Goal: Task Accomplishment & Management: Manage account settings

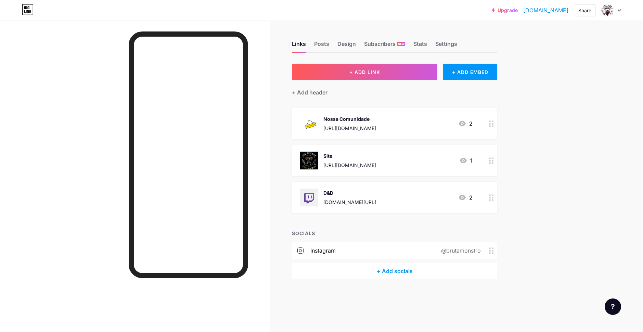
click at [616, 9] on div at bounding box center [611, 10] width 20 height 12
click at [557, 99] on li "Logout" at bounding box center [578, 96] width 85 height 18
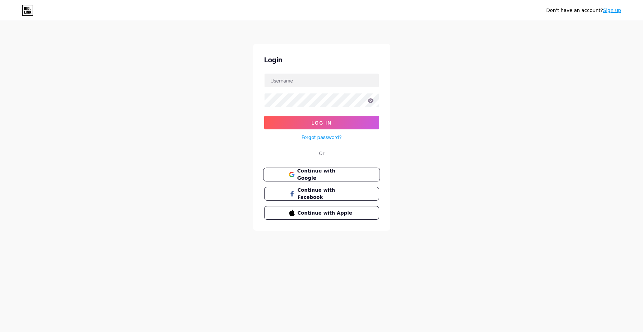
click at [341, 170] on span "Continue with Google" at bounding box center [325, 174] width 57 height 15
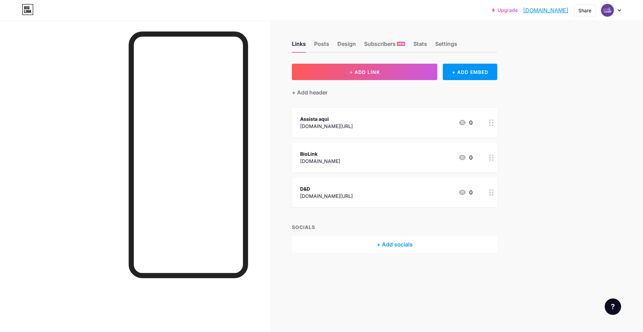
click at [353, 194] on div "D&D [DOMAIN_NAME][URL] 0" at bounding box center [386, 192] width 173 height 16
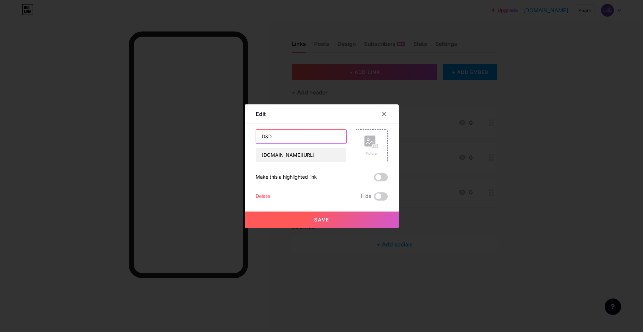
drag, startPoint x: 279, startPoint y: 139, endPoint x: 250, endPoint y: 134, distance: 29.8
click at [250, 134] on div "Edit Content YouTube Play YouTube video without leaving your page. ADD Vimeo Pl…" at bounding box center [322, 166] width 154 height 124
type input "IRL"
click at [292, 158] on input "[DOMAIN_NAME][URL]" at bounding box center [301, 155] width 90 height 14
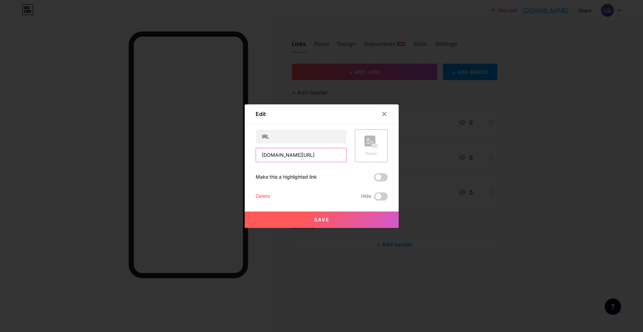
type input "twitch.tv/elbrutolibre"
click at [331, 219] on button "Save" at bounding box center [322, 220] width 154 height 16
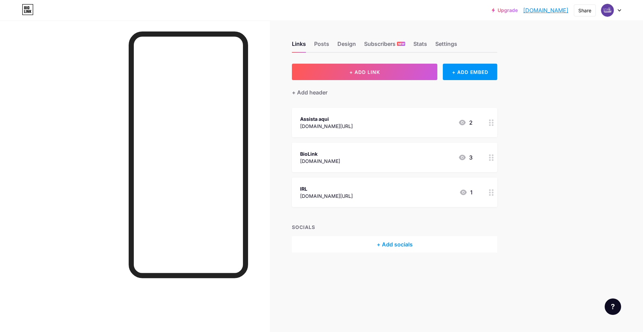
click at [349, 124] on div "Assista aqui twitch.tv/watchvinga 2" at bounding box center [386, 123] width 173 height 16
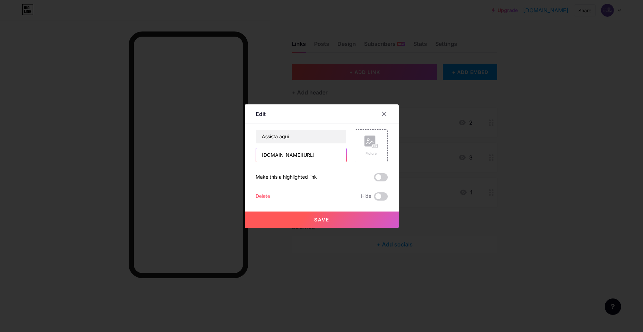
click at [316, 152] on input "twitch.tv/watchvinga" at bounding box center [301, 155] width 90 height 14
drag, startPoint x: 310, startPoint y: 139, endPoint x: 192, endPoint y: 122, distance: 118.6
click at [217, 127] on div "Edit Content YouTube Play YouTube video without leaving your page. ADD Vimeo Pl…" at bounding box center [321, 166] width 643 height 332
type input "Live On"
click at [383, 114] on icon at bounding box center [384, 113] width 5 height 5
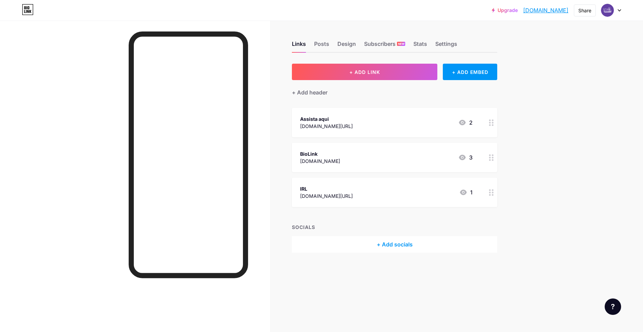
click at [345, 191] on div "IRL" at bounding box center [326, 188] width 53 height 7
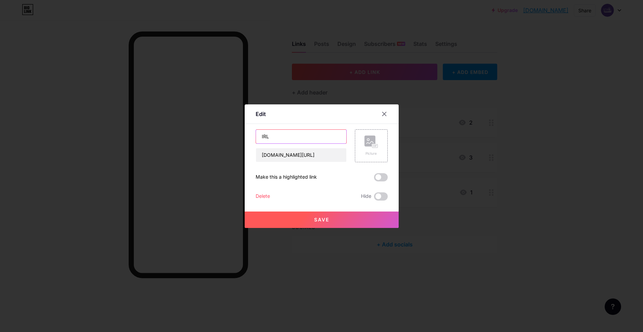
drag, startPoint x: 280, startPoint y: 138, endPoint x: 202, endPoint y: 136, distance: 78.8
click at [210, 136] on div "Edit Content YouTube Play YouTube video without leaving your page. ADD Vimeo Pl…" at bounding box center [321, 166] width 643 height 332
type input "Elbrutolibre"
click at [344, 219] on button "Save" at bounding box center [322, 220] width 154 height 16
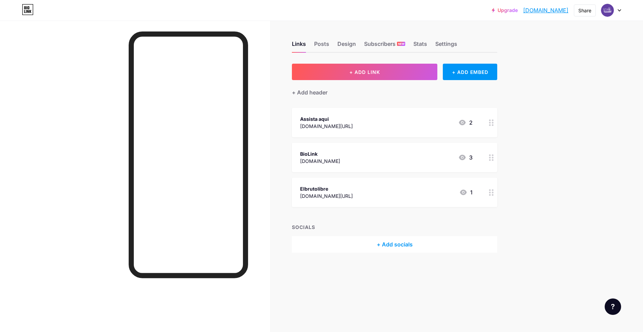
click at [330, 155] on div "BioLink" at bounding box center [320, 153] width 40 height 7
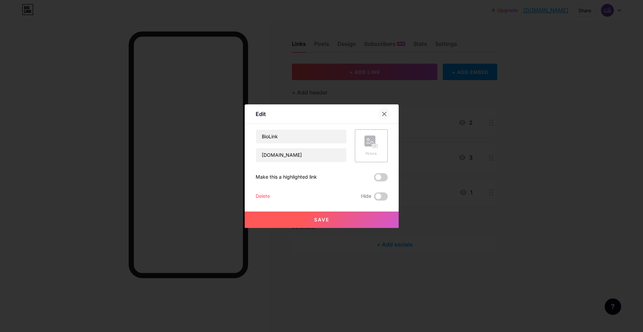
click at [382, 114] on icon at bounding box center [384, 113] width 5 height 5
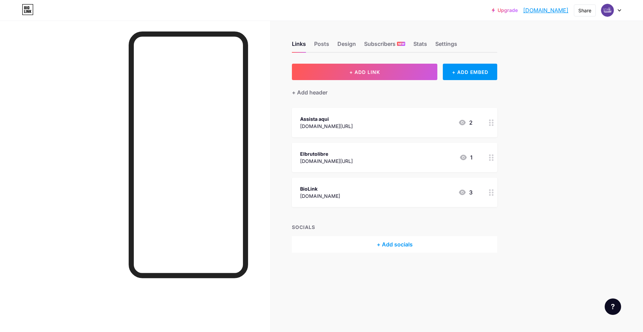
click at [314, 154] on div "Elbrutolibre" at bounding box center [326, 153] width 53 height 7
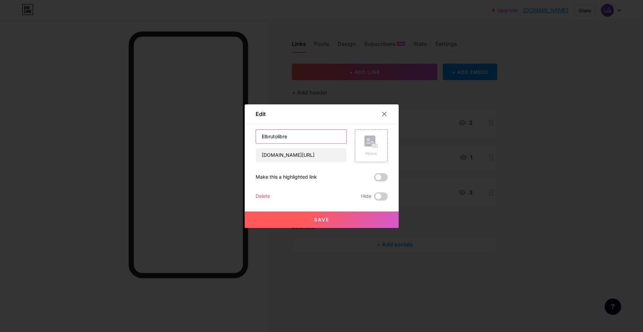
drag, startPoint x: 311, startPoint y: 135, endPoint x: 151, endPoint y: 125, distance: 160.2
click at [168, 127] on div "Edit Content YouTube Play YouTube video without leaving your page. ADD Vimeo Pl…" at bounding box center [321, 166] width 643 height 332
type input "Live IRL"
click at [320, 218] on span "Save" at bounding box center [321, 220] width 15 height 6
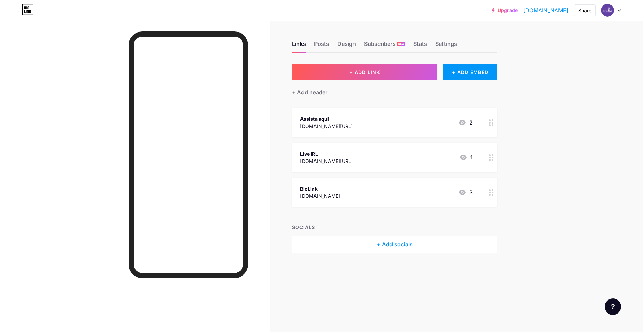
click at [312, 152] on div "Live IRL" at bounding box center [326, 153] width 53 height 7
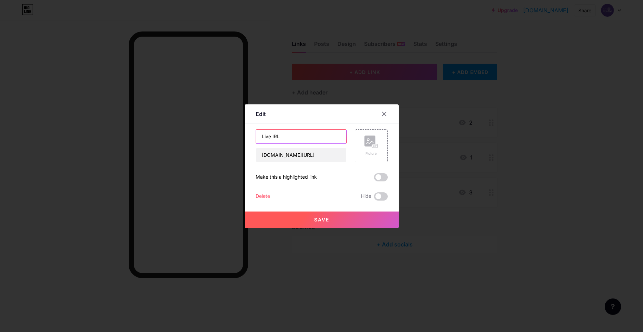
drag, startPoint x: 268, startPoint y: 136, endPoint x: 270, endPoint y: 149, distance: 13.2
click at [267, 136] on input "Live IRL" at bounding box center [301, 137] width 90 height 14
type input "Lives IRL"
click at [318, 221] on span "Save" at bounding box center [321, 220] width 15 height 6
